Goal: Check status: Check status

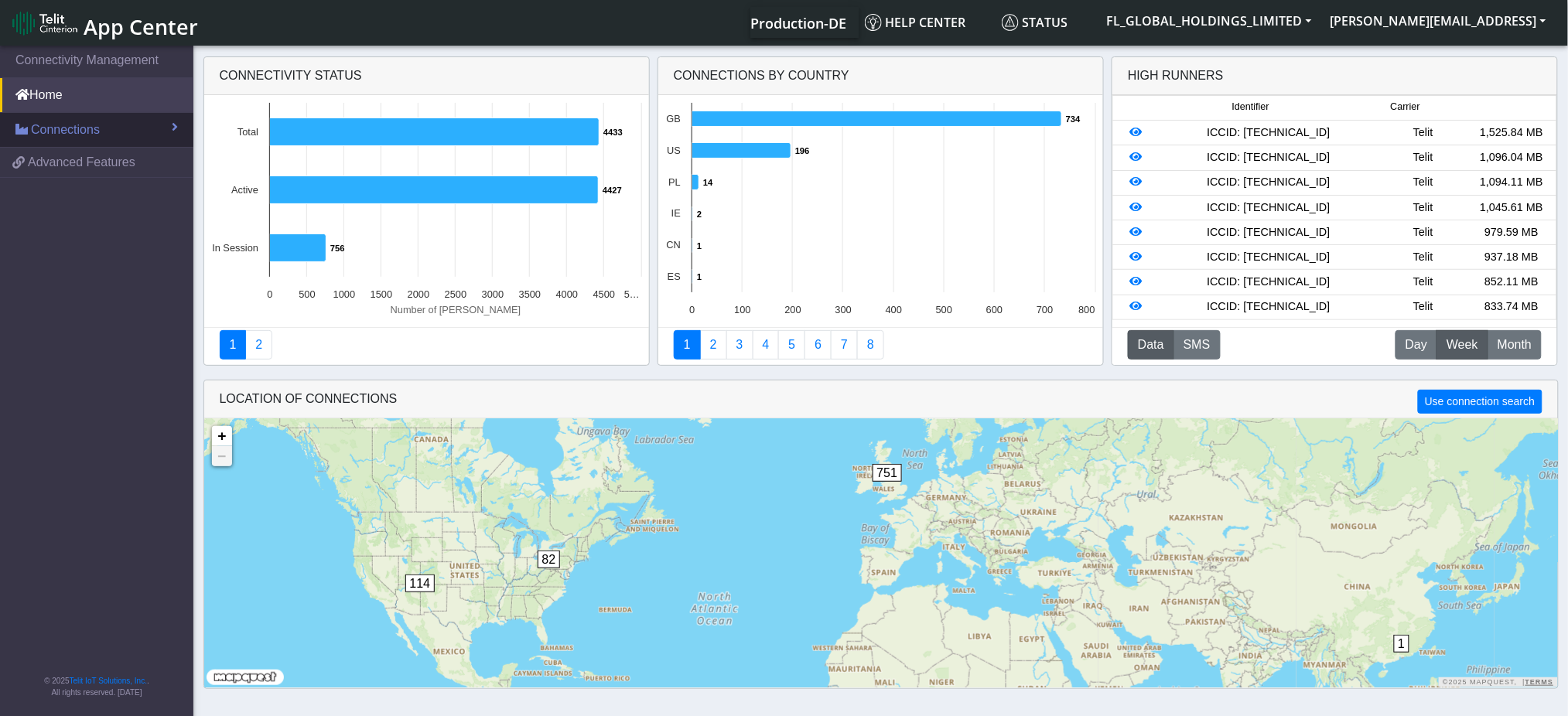
click at [89, 125] on span "Connections" at bounding box center [65, 129] width 69 height 19
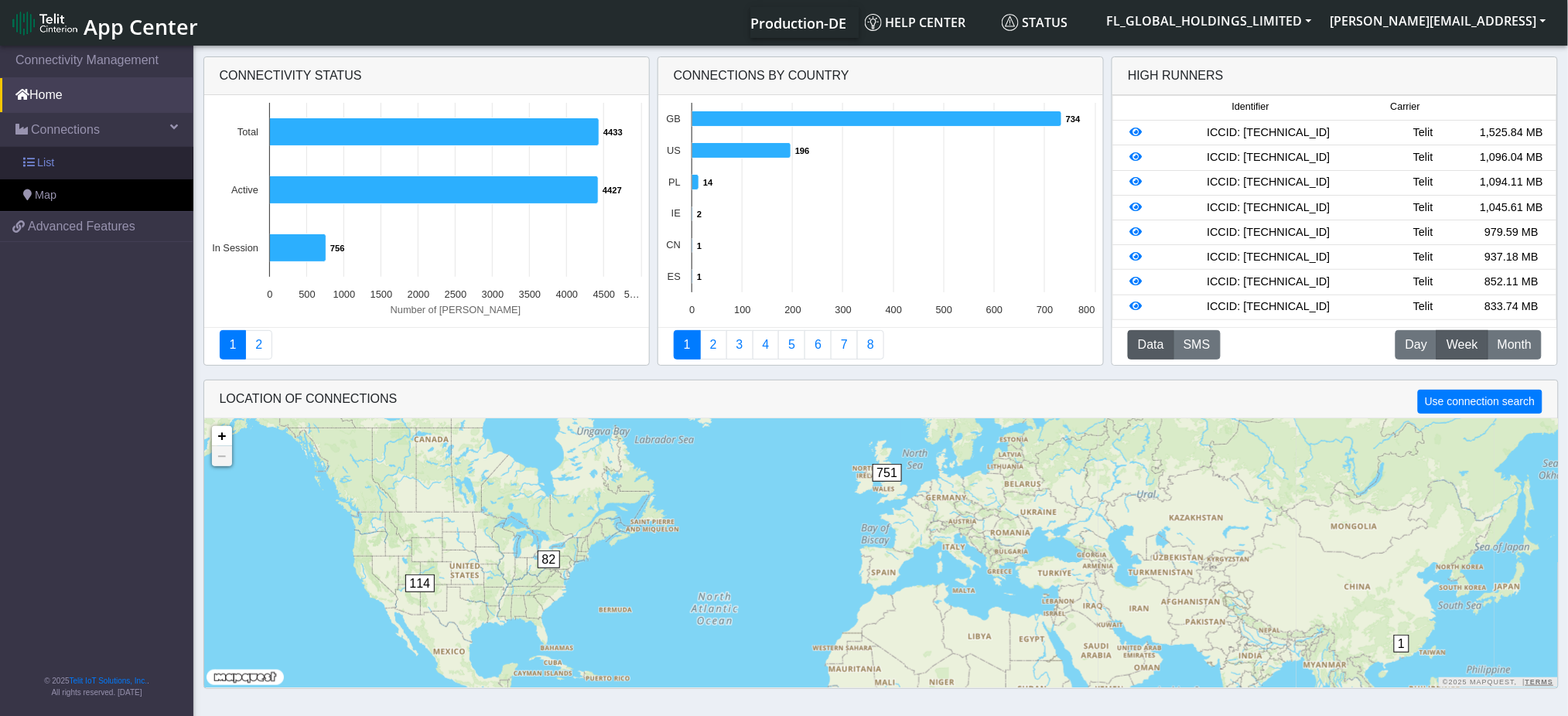
click at [66, 159] on link "List" at bounding box center [96, 163] width 194 height 33
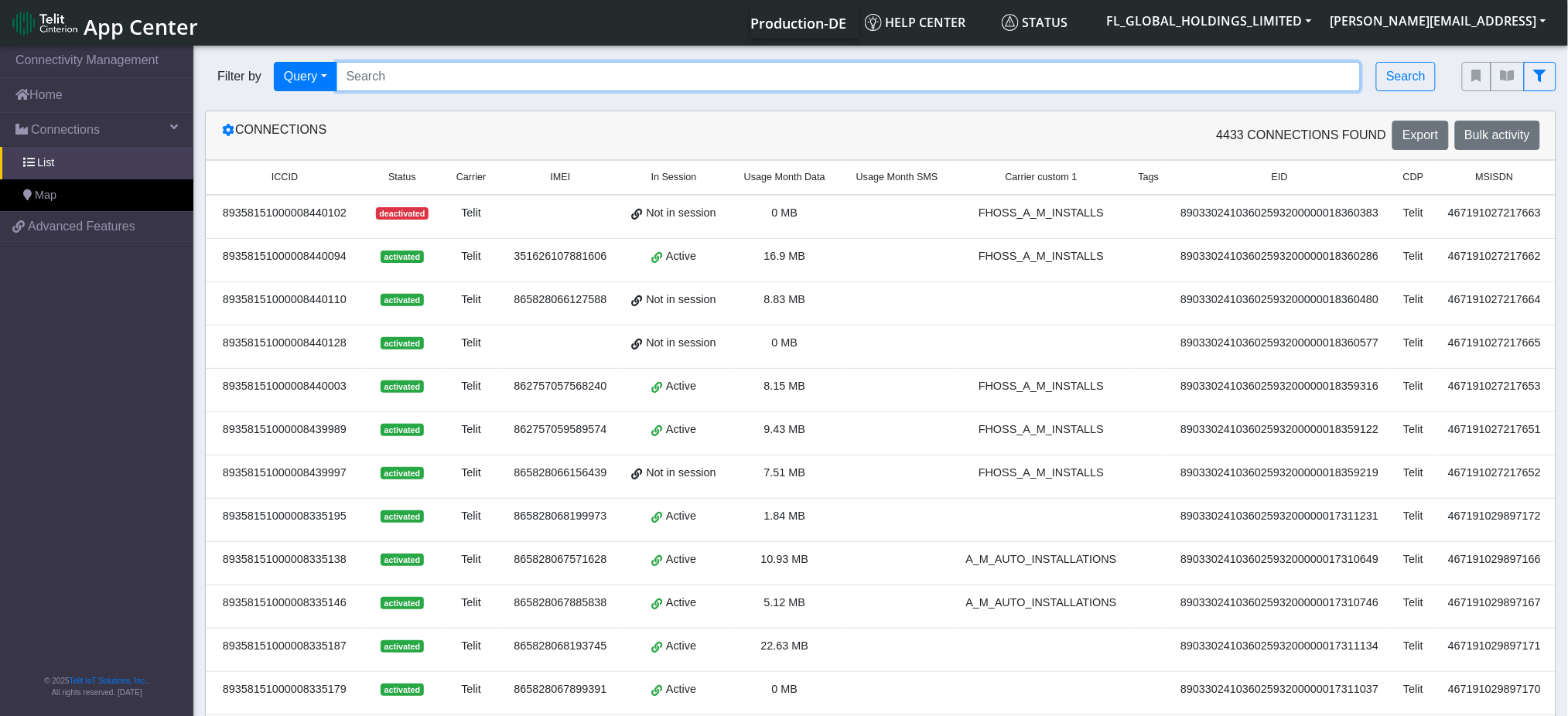
click at [458, 78] on input "Search..." at bounding box center [849, 76] width 1025 height 30
paste input "89358151000030507001"
type input "89358151000030507001"
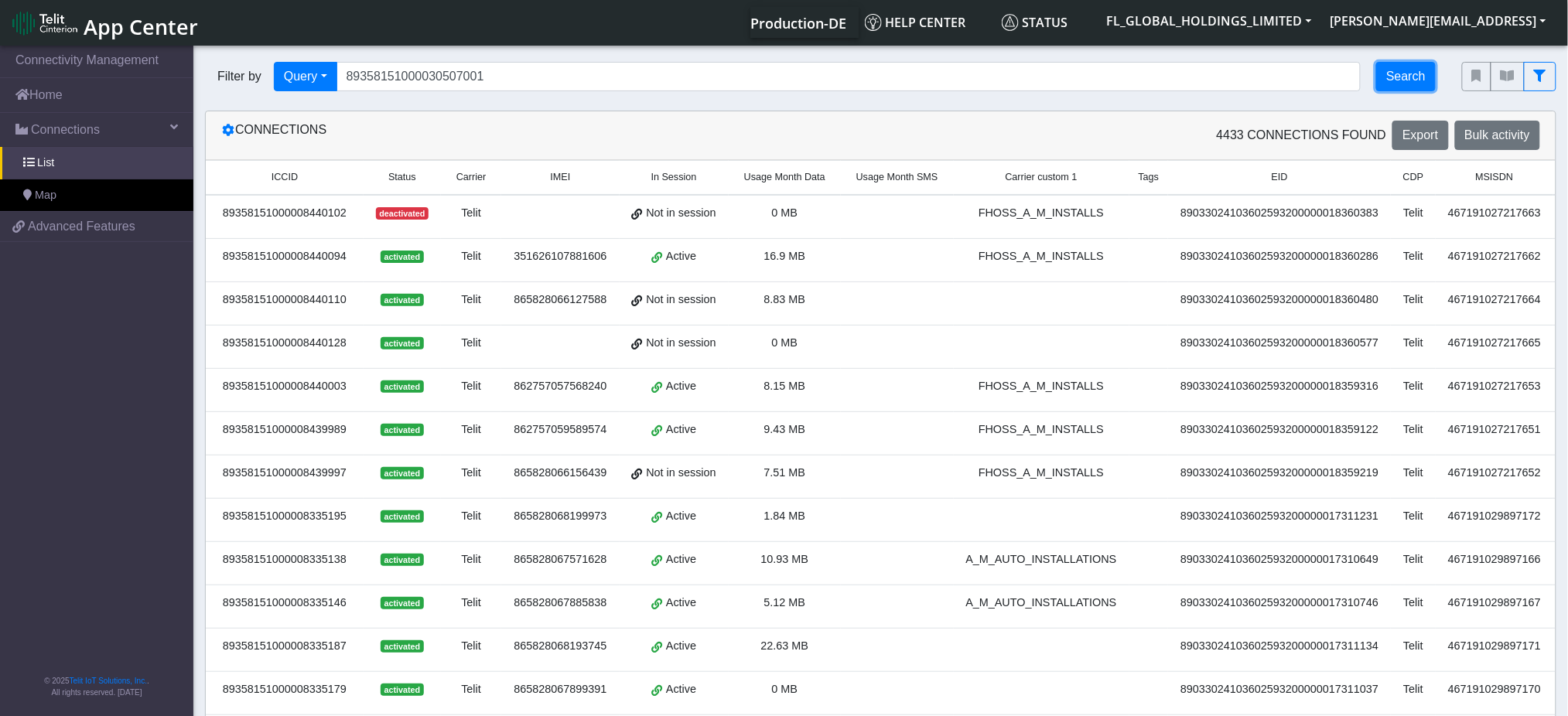
click at [1415, 82] on button "Search" at bounding box center [1405, 76] width 60 height 30
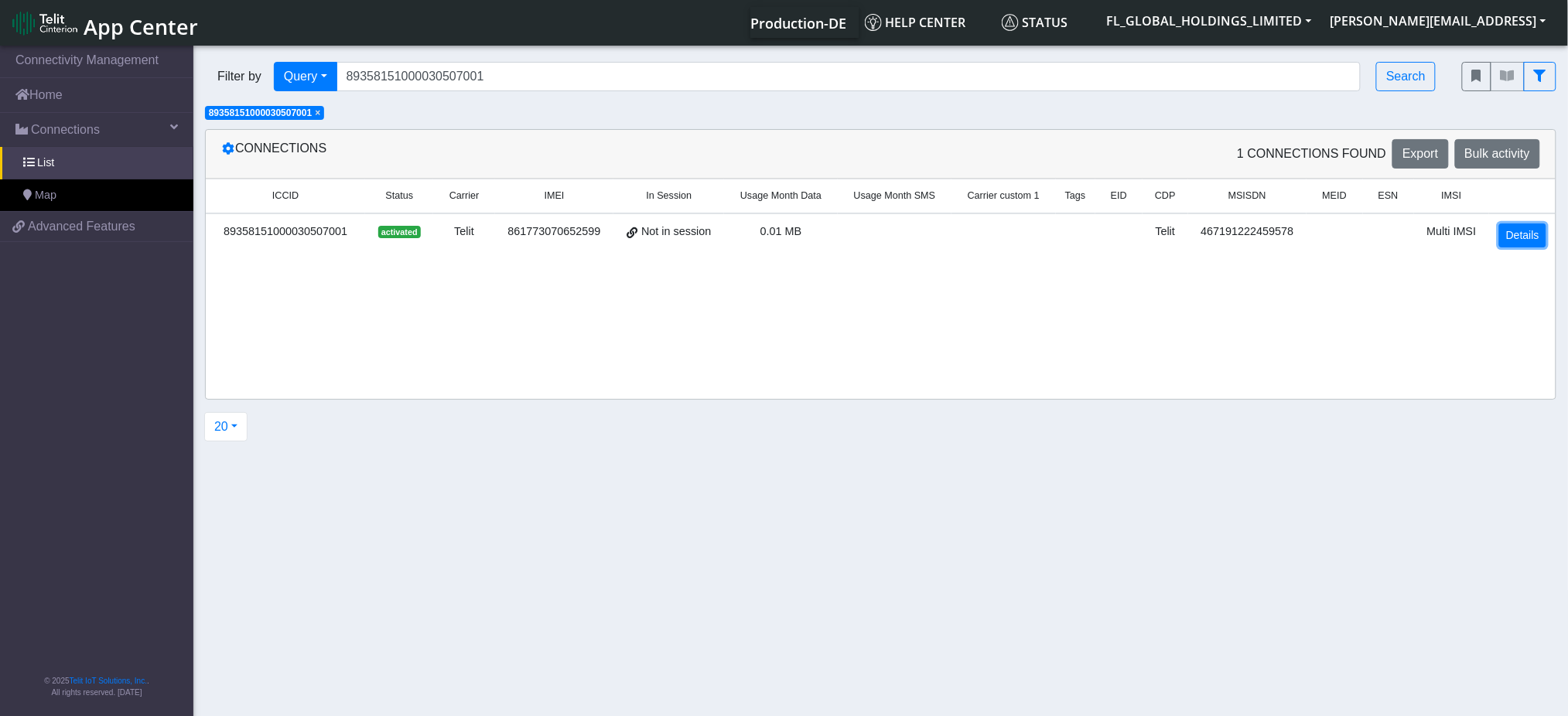
click at [1523, 229] on link "Details" at bounding box center [1522, 235] width 48 height 24
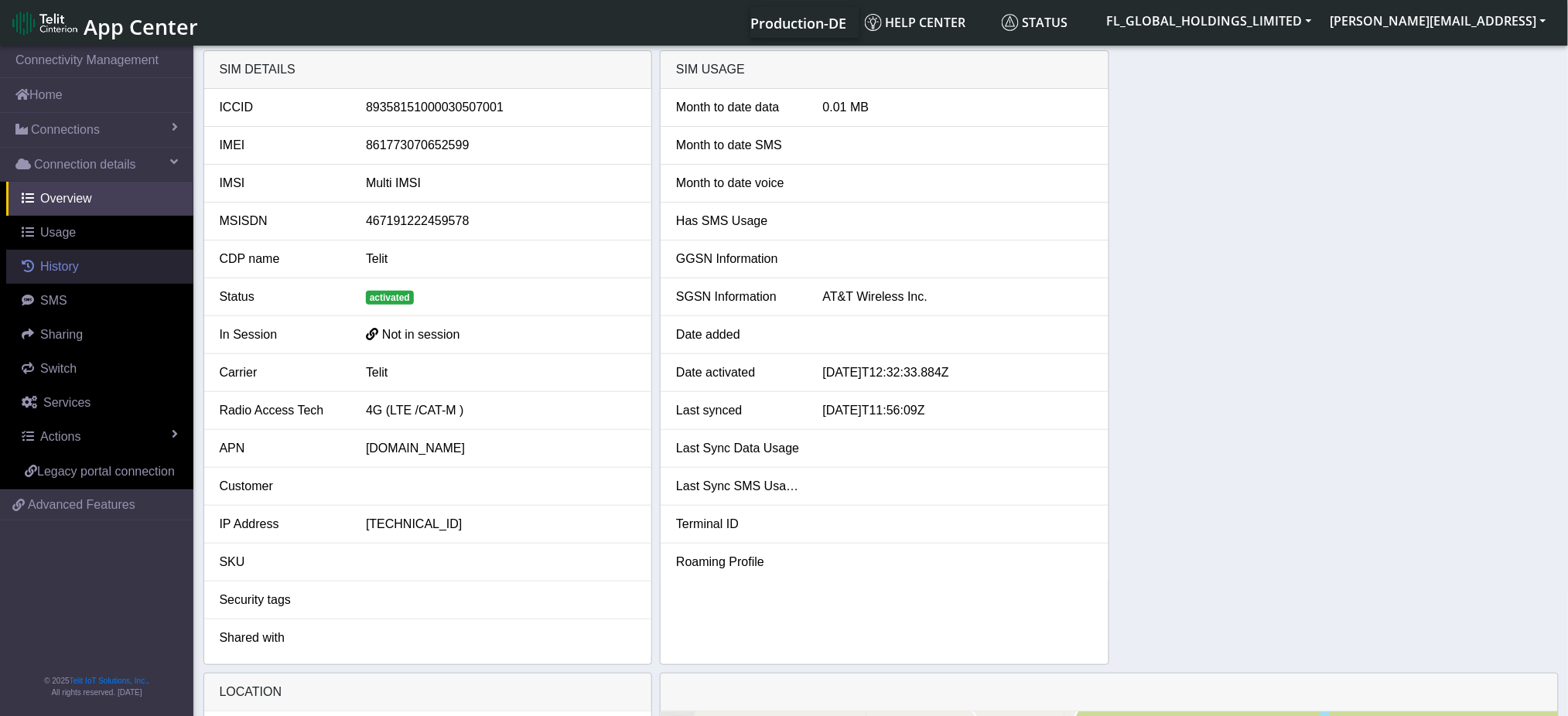
click at [39, 253] on link "History" at bounding box center [99, 267] width 187 height 34
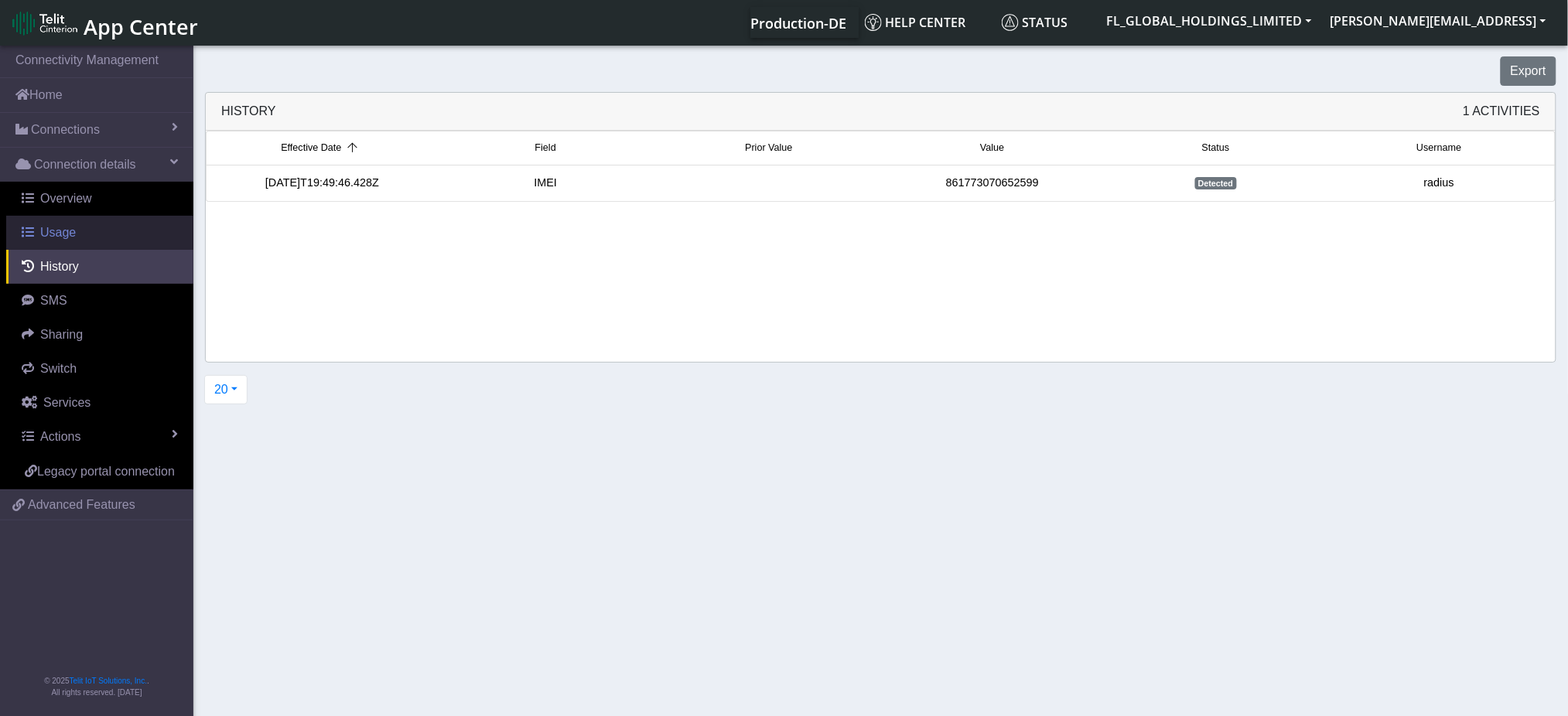
click at [71, 235] on span "Usage" at bounding box center [58, 231] width 36 height 13
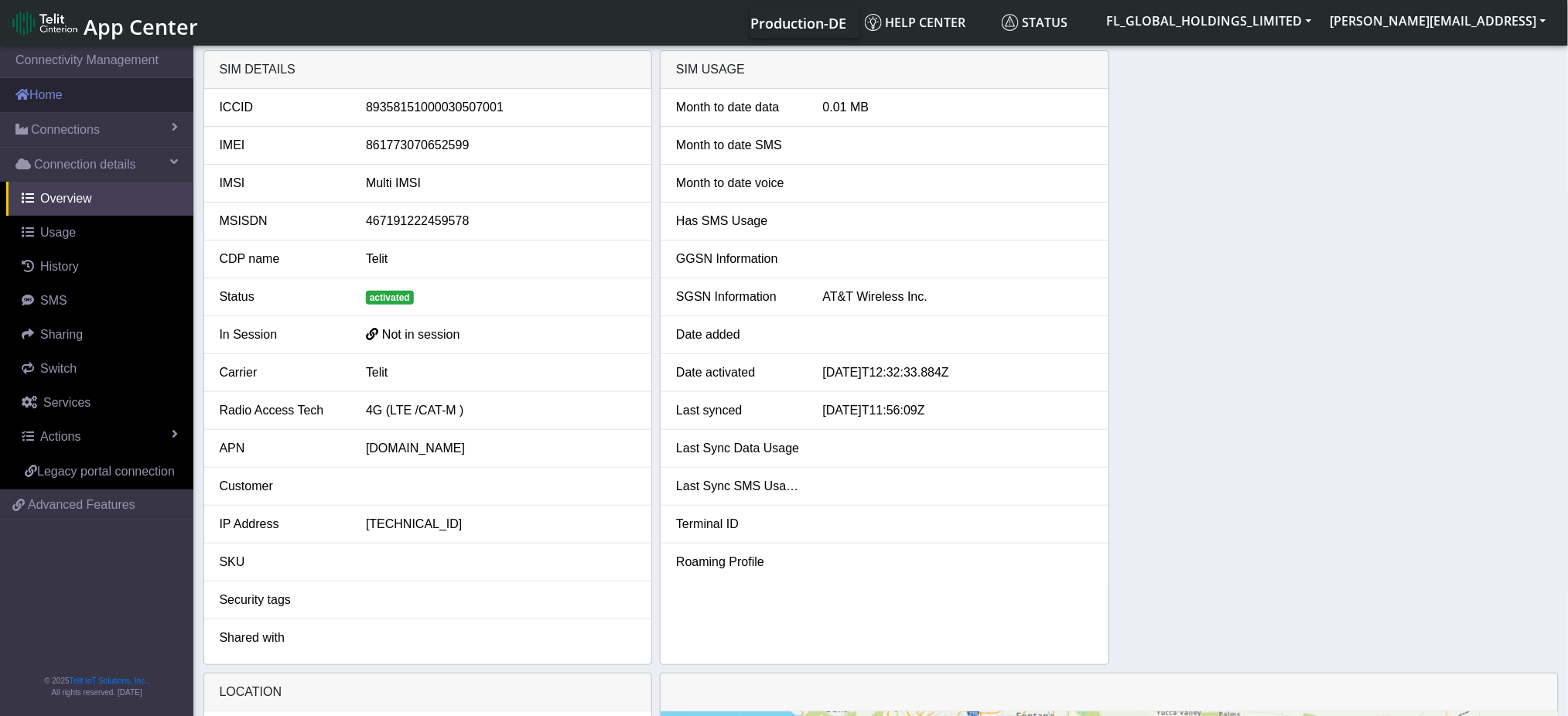
click at [71, 108] on link "Home" at bounding box center [96, 95] width 194 height 34
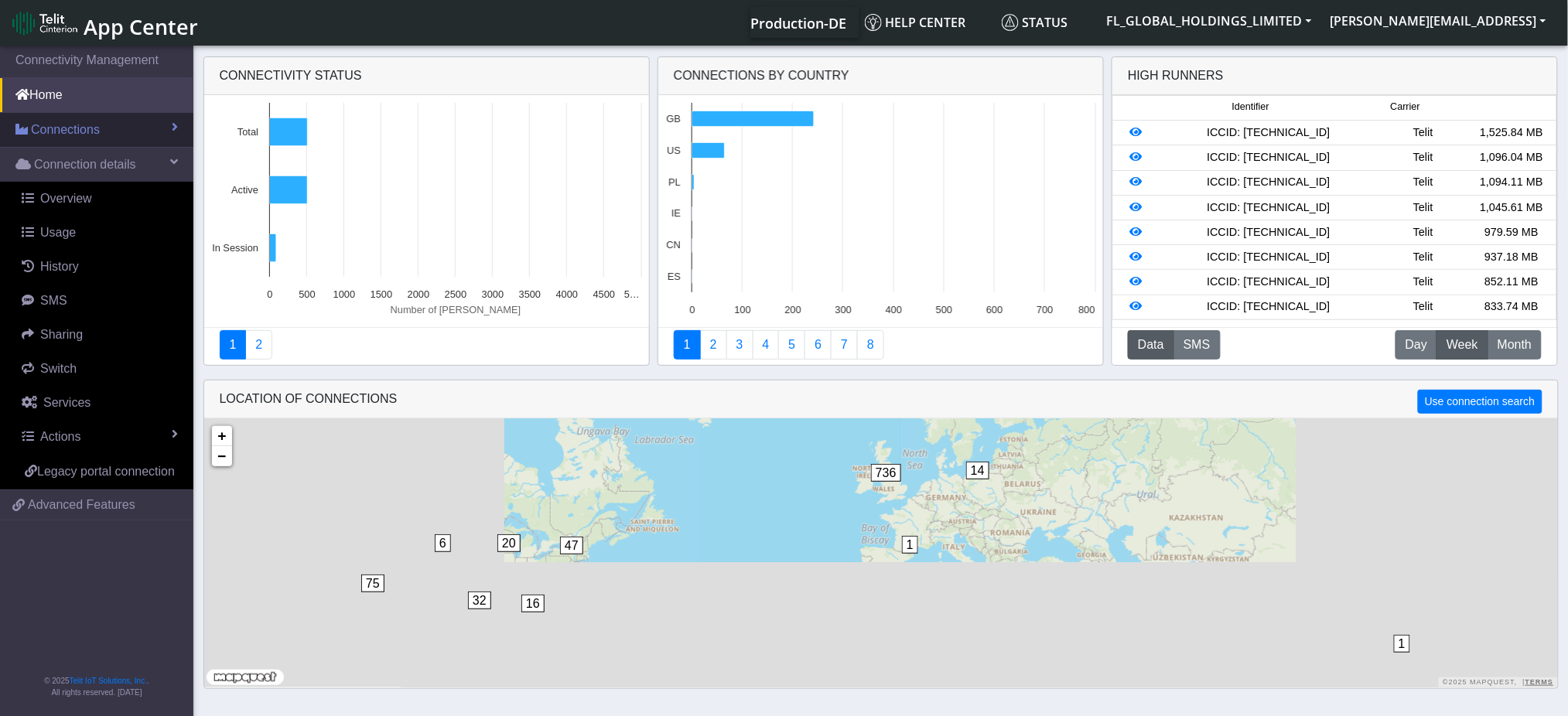
click at [75, 120] on span "Connections" at bounding box center [65, 129] width 69 height 19
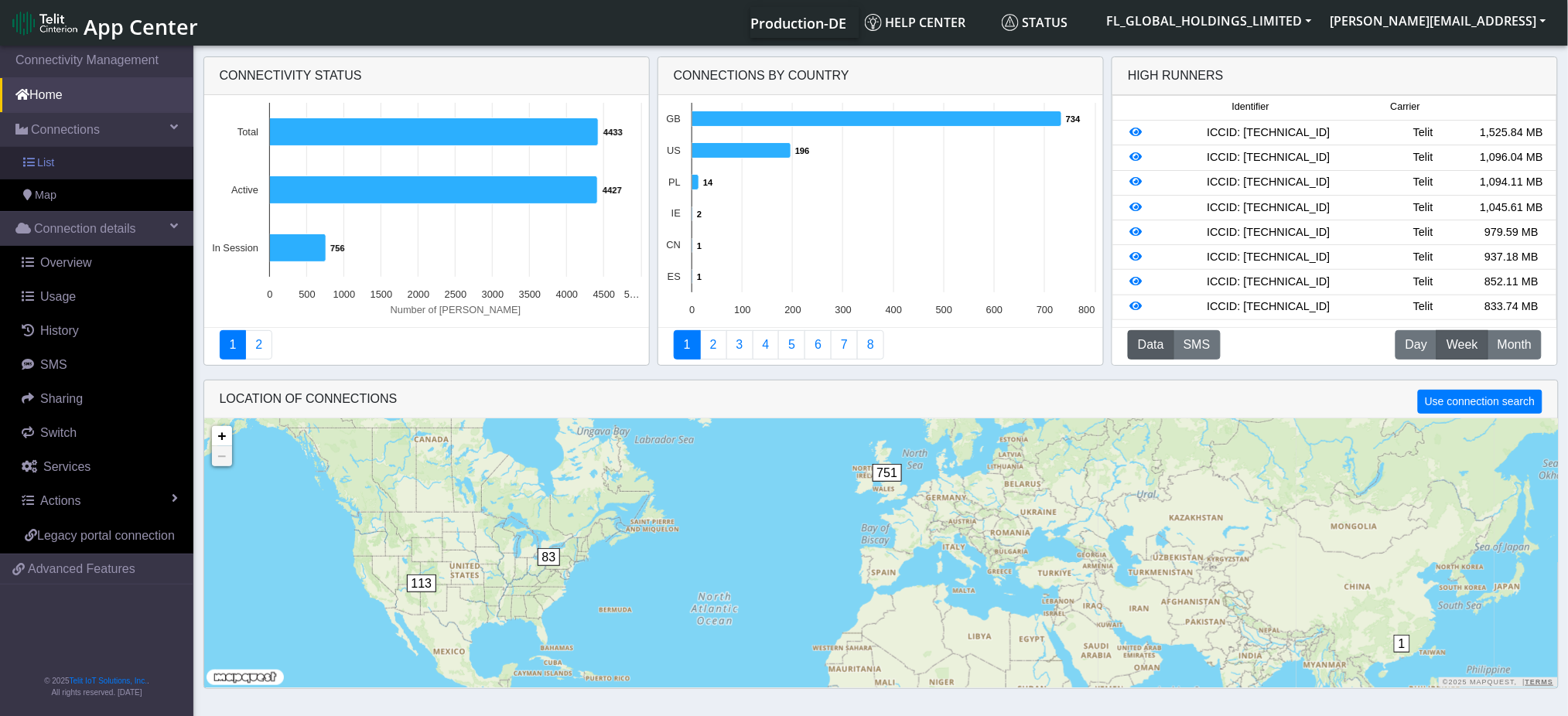
click at [71, 159] on link "List" at bounding box center [96, 163] width 194 height 33
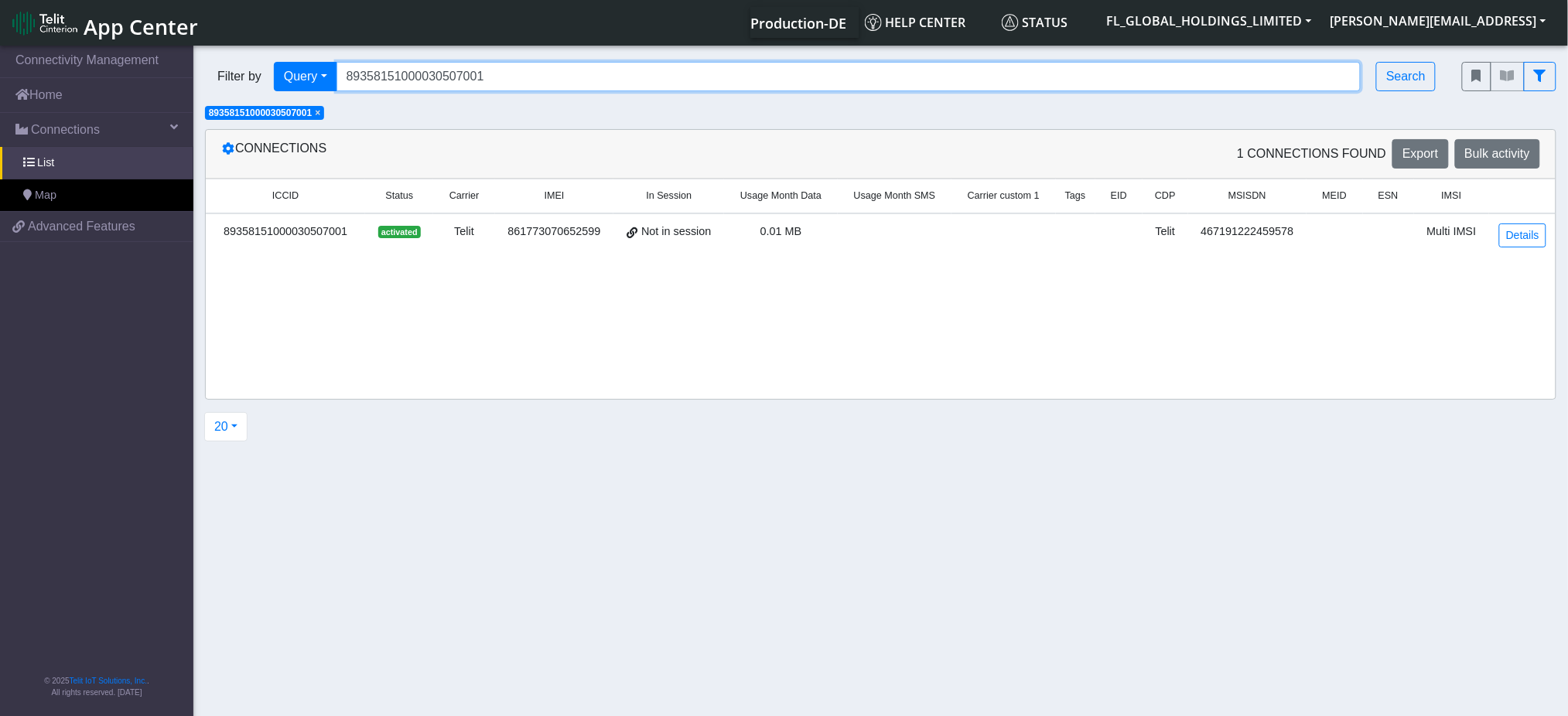
click at [544, 75] on input "89358151000030507001" at bounding box center [849, 76] width 1025 height 30
paste input "89358151000030506912"
type input "89358151000030506912"
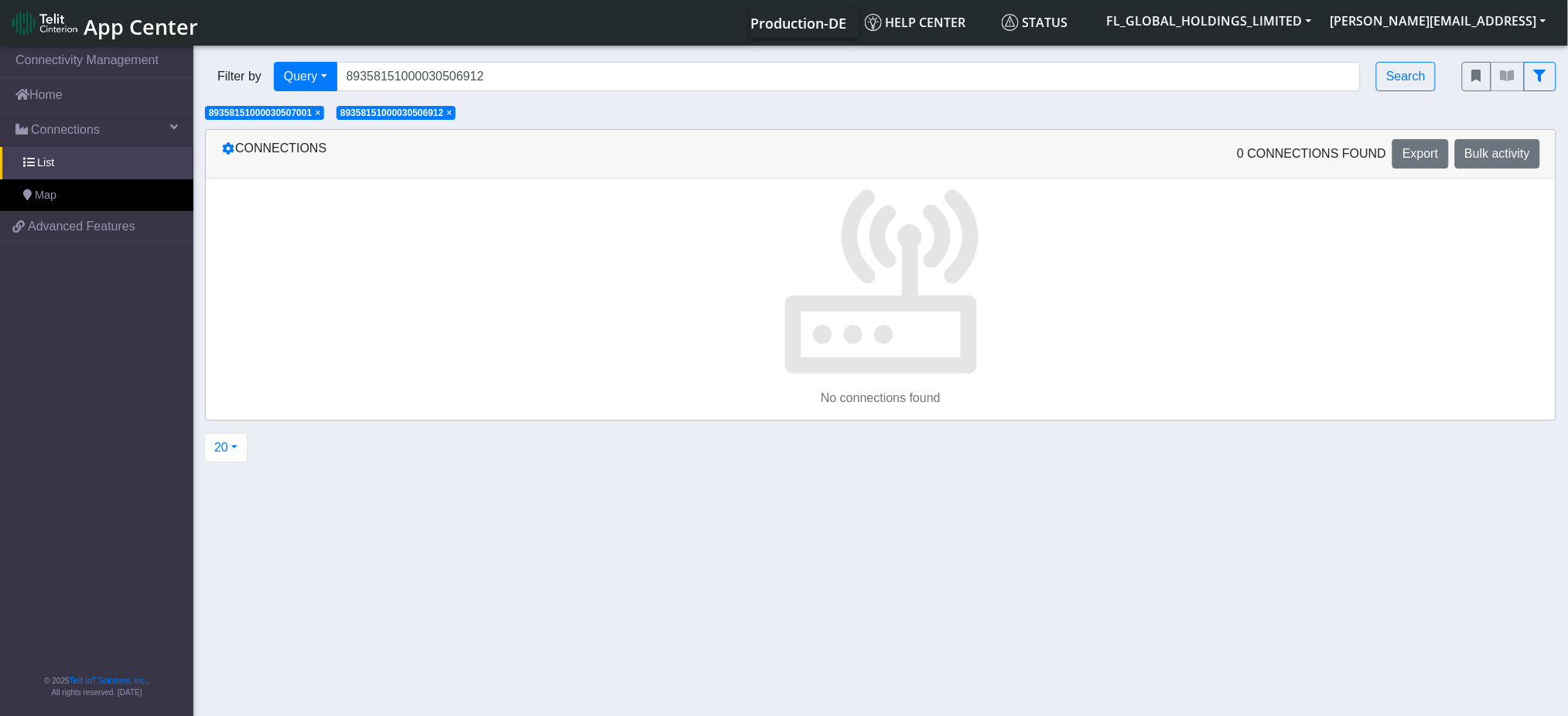
click at [320, 113] on span "×" at bounding box center [317, 112] width 5 height 11
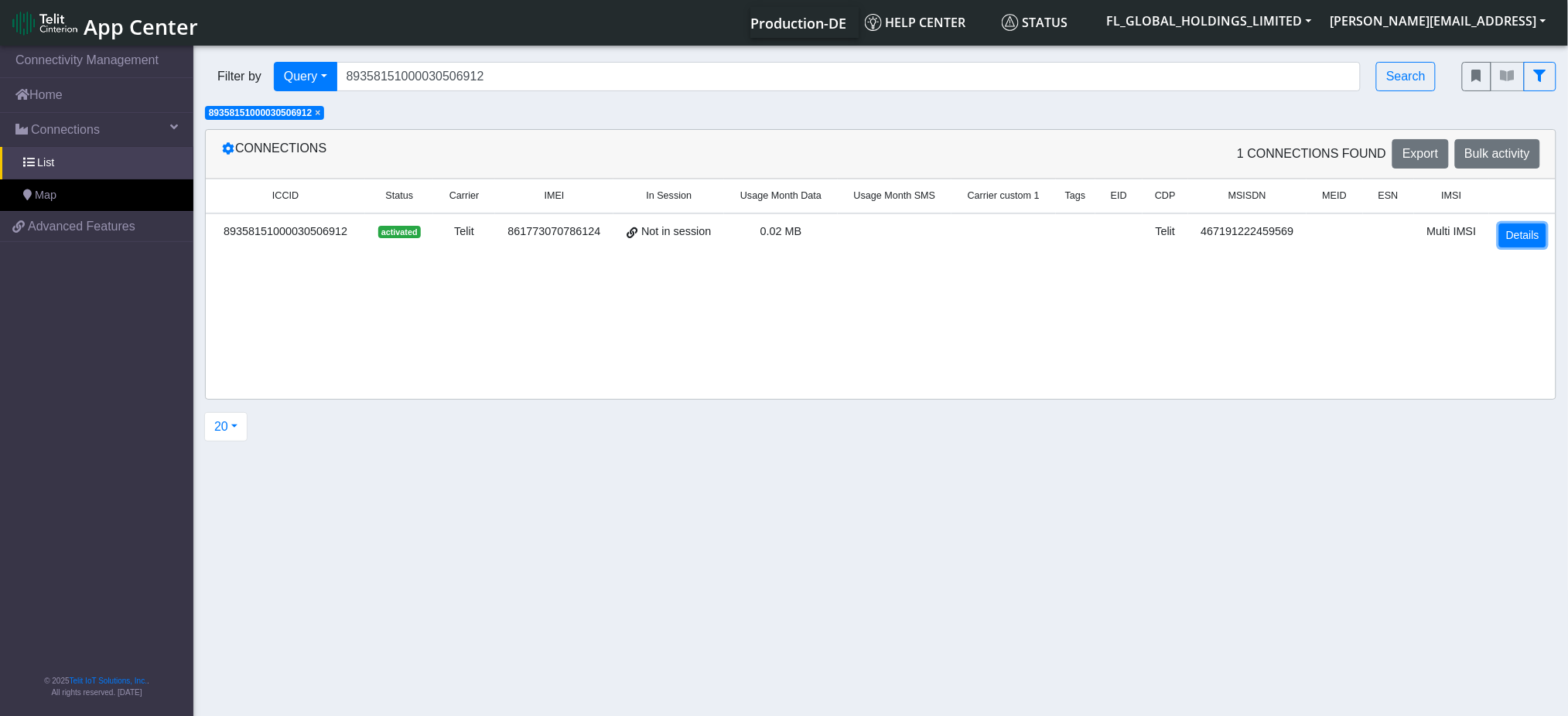
click at [1522, 235] on link "Details" at bounding box center [1522, 235] width 48 height 24
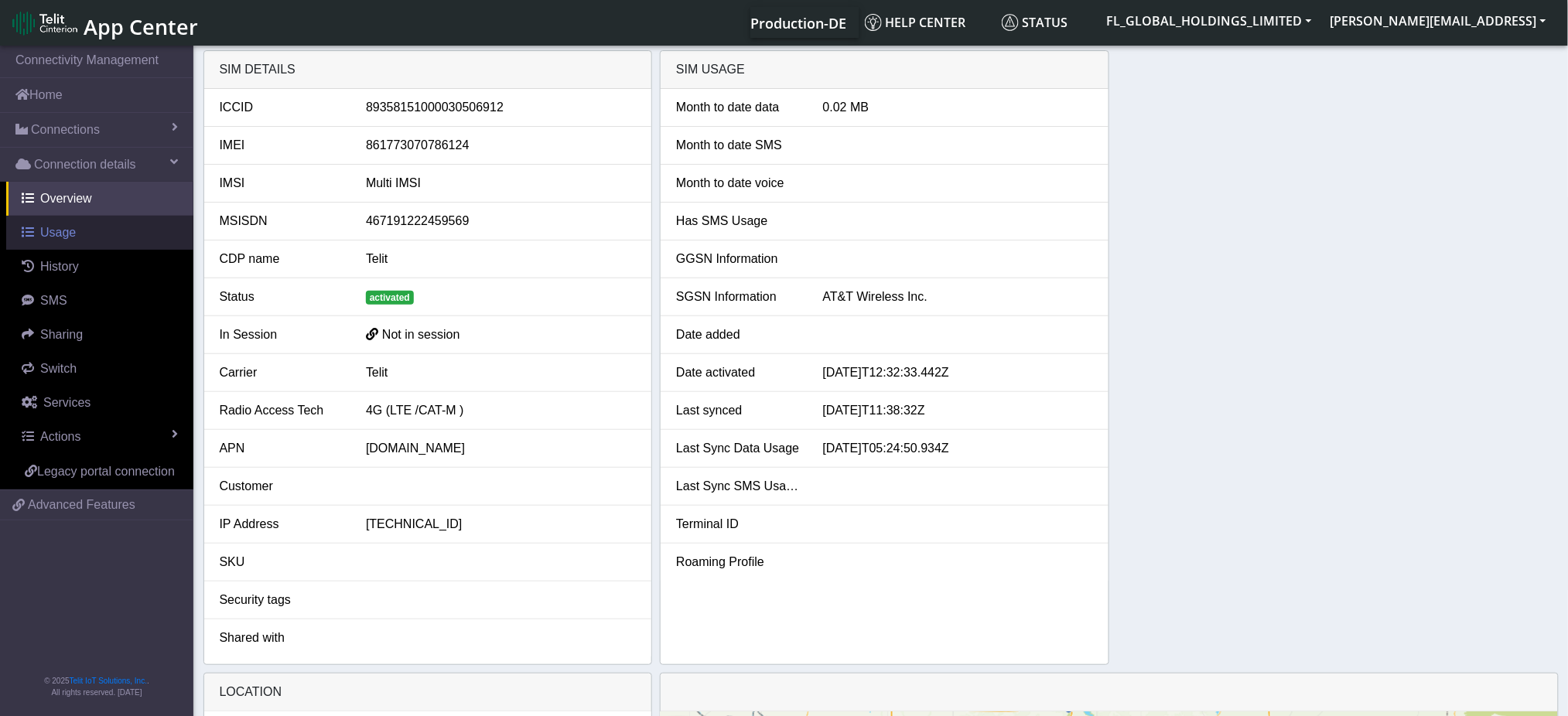
click at [58, 225] on span "Usage" at bounding box center [58, 231] width 36 height 13
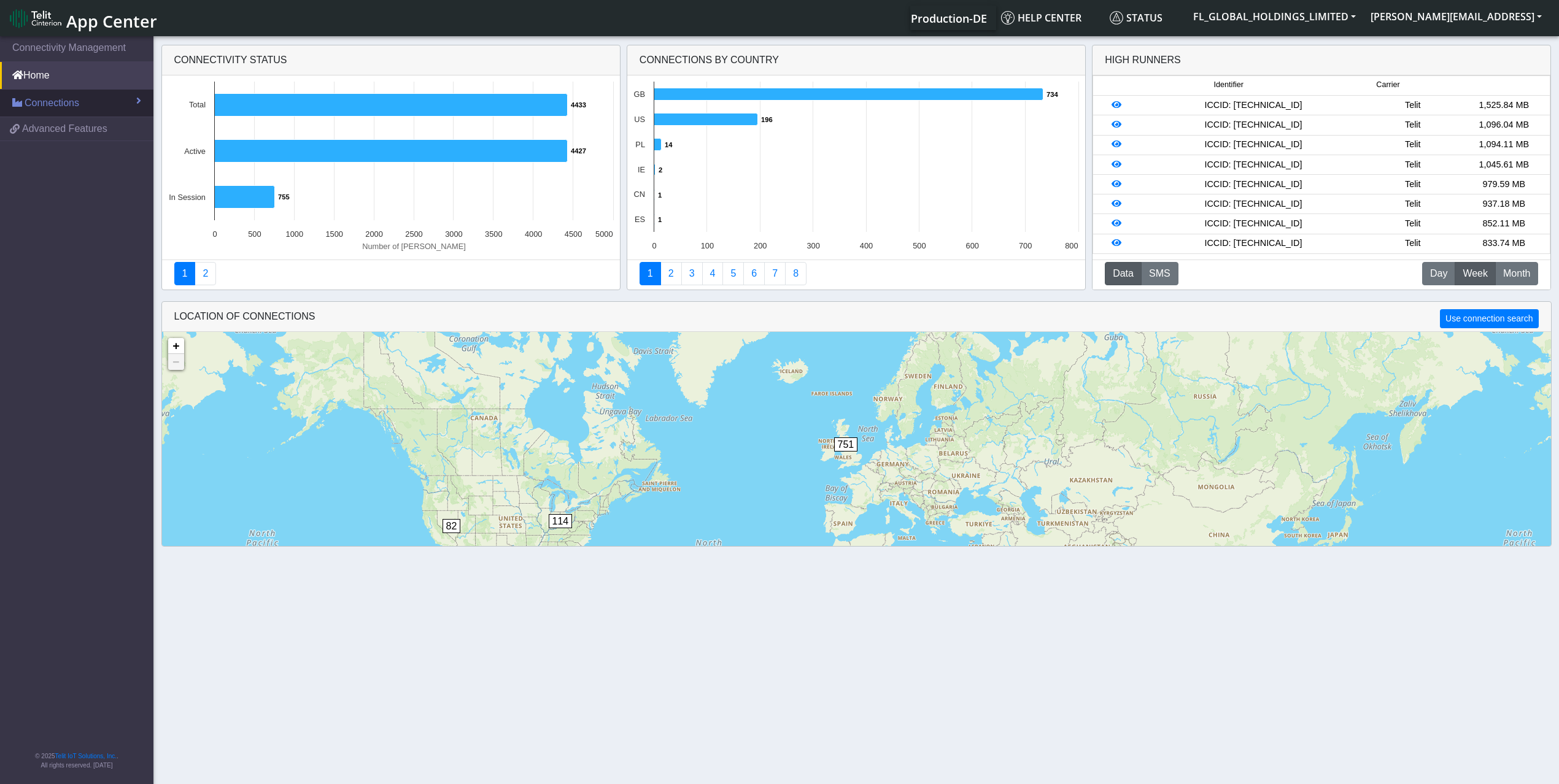
click at [59, 107] on span "Connections" at bounding box center [51, 102] width 54 height 15
click at [46, 132] on link "List" at bounding box center [76, 129] width 154 height 26
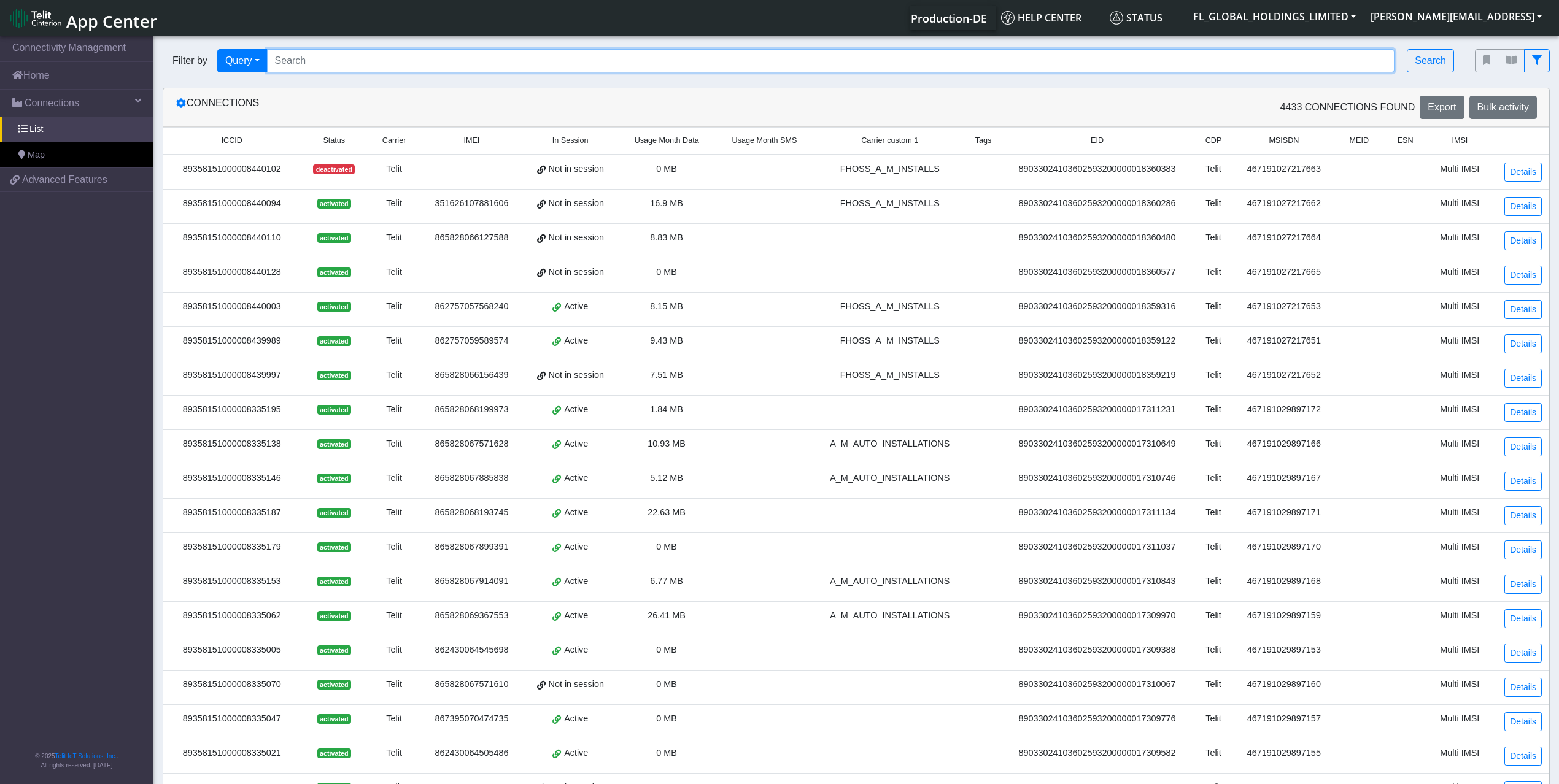
click at [310, 57] on input "Search..." at bounding box center [831, 61] width 1128 height 24
paste input "89358151000030506979"
type input "89358151000030506979"
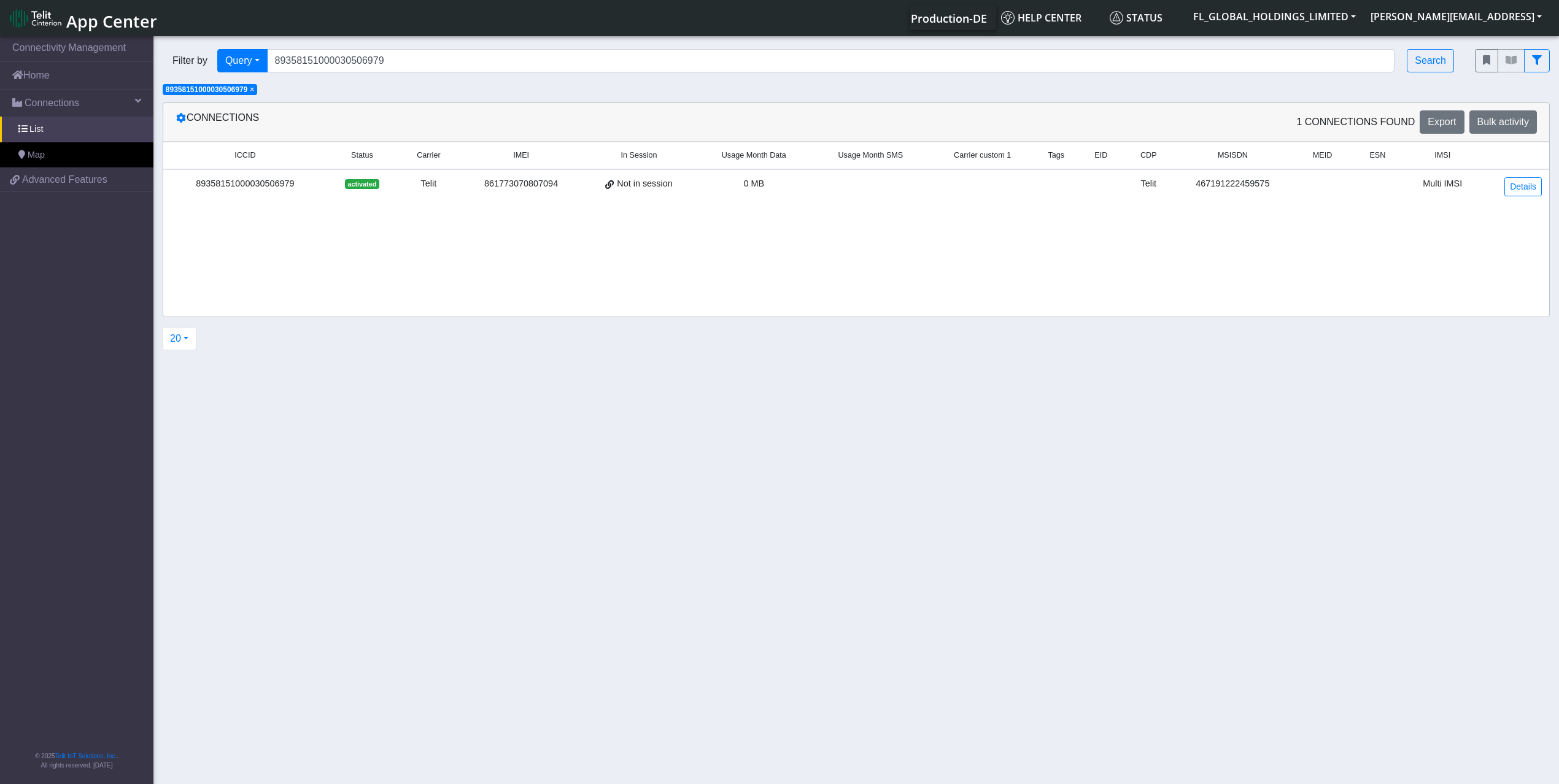
click at [276, 185] on div "89358151000030506979" at bounding box center [244, 184] width 149 height 13
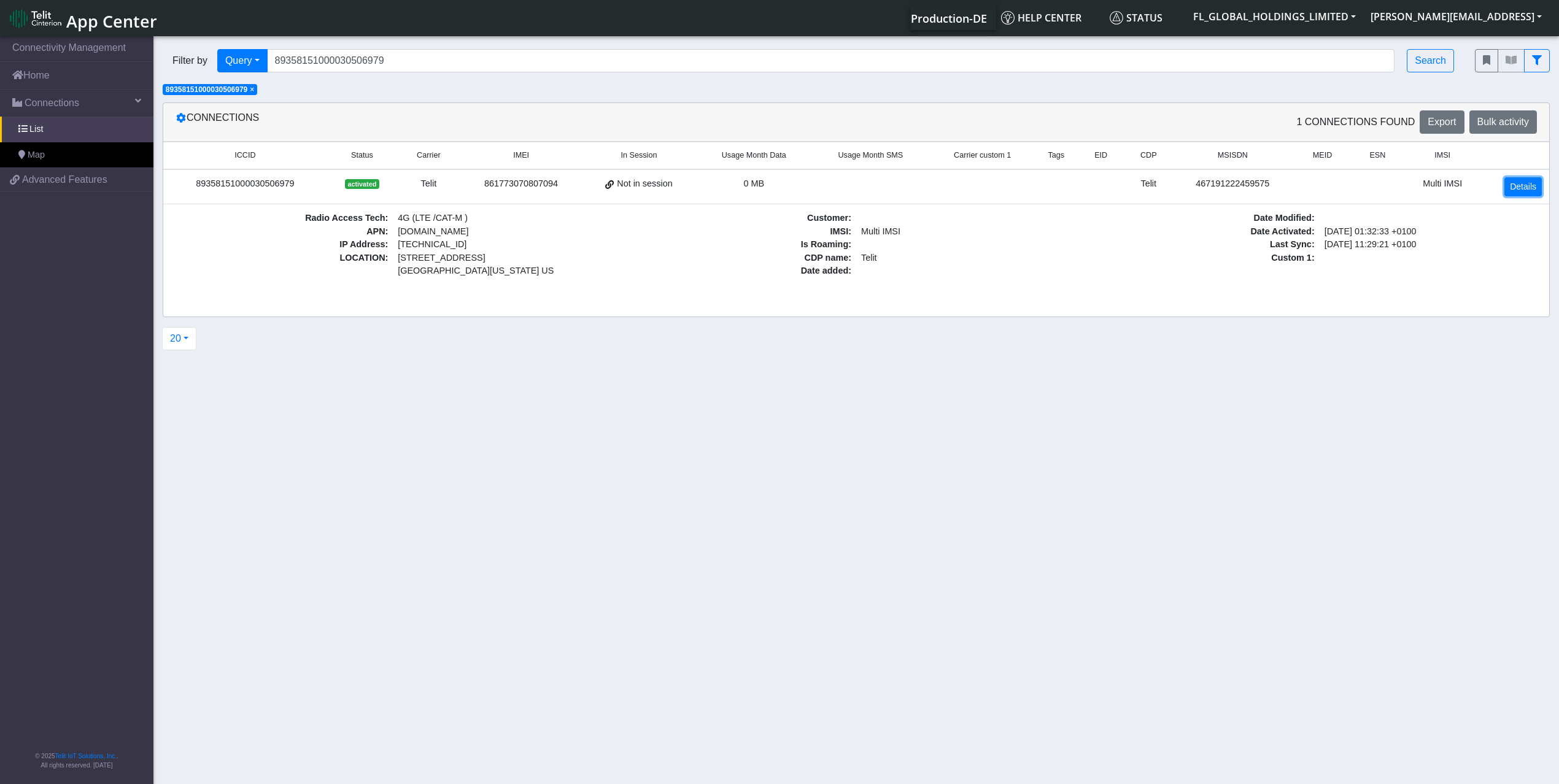
click at [1519, 189] on link "Details" at bounding box center [1524, 187] width 38 height 19
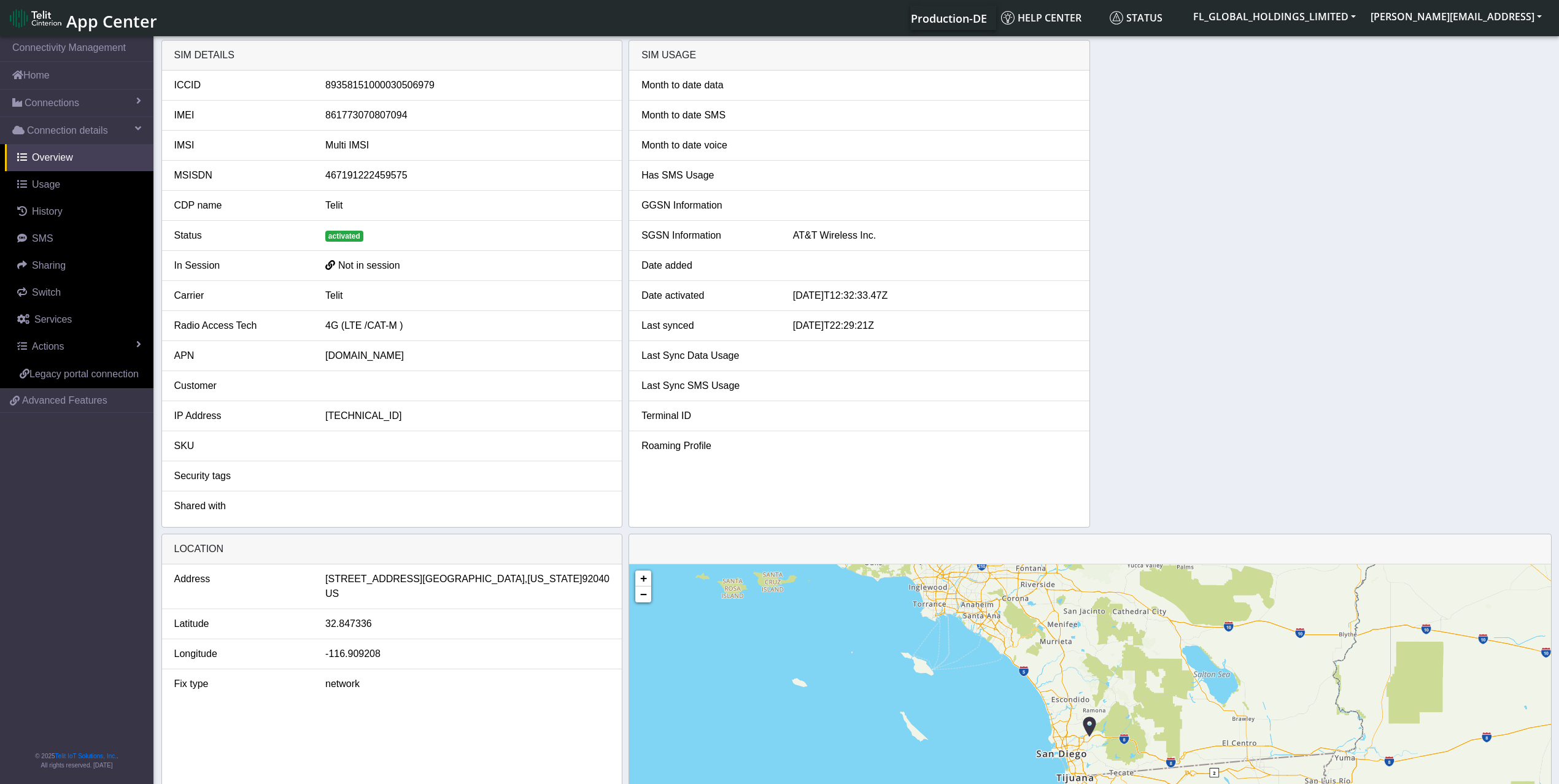
drag, startPoint x: 897, startPoint y: 326, endPoint x: 787, endPoint y: 376, distance: 120.8
click at [796, 337] on li "Last synced 2025-10-02T22:29:21Z" at bounding box center [859, 326] width 460 height 30
click at [416, 507] on div at bounding box center [467, 506] width 303 height 15
